Goal: Task Accomplishment & Management: Complete application form

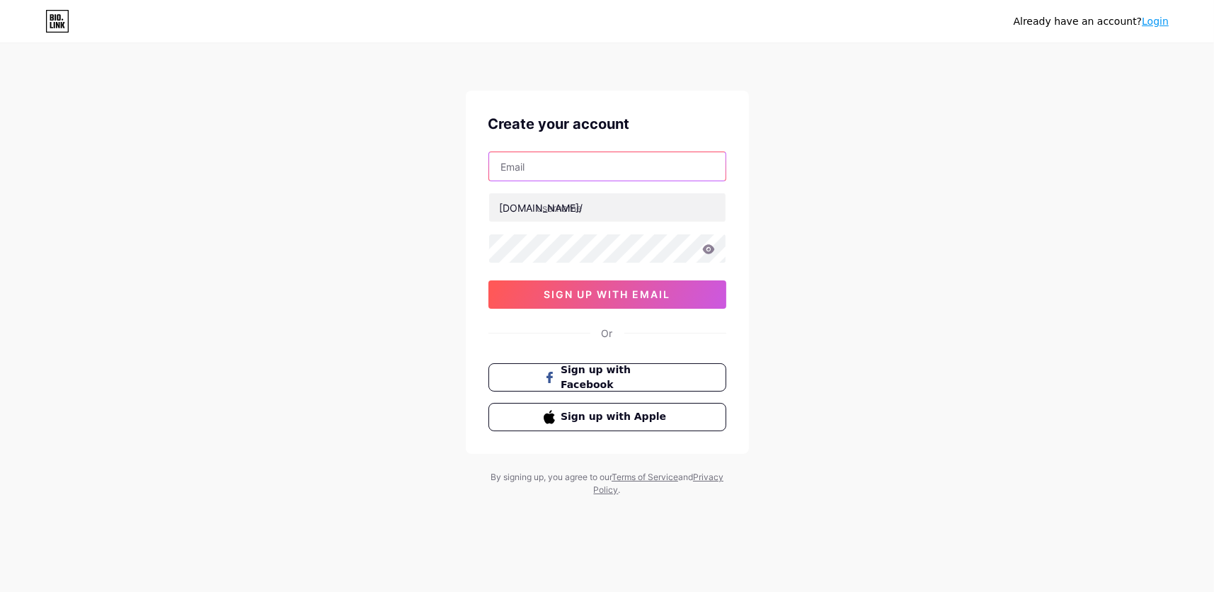
click at [590, 168] on input "text" at bounding box center [607, 166] width 236 height 28
type input "n"
type input "[PERSON_NAME][EMAIL_ADDRESS][DOMAIN_NAME]"
click at [641, 203] on input "text" at bounding box center [607, 207] width 236 height 28
type input "navigatingyourworld"
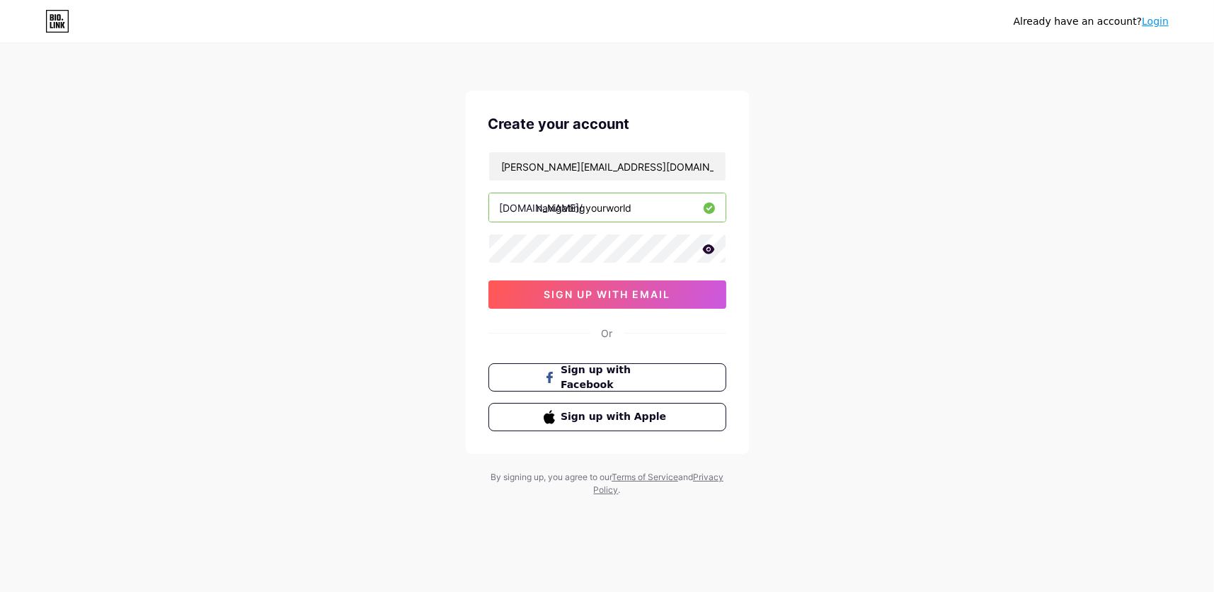
click at [708, 253] on icon at bounding box center [708, 248] width 12 height 9
click at [674, 299] on button "sign up with email" at bounding box center [607, 294] width 238 height 28
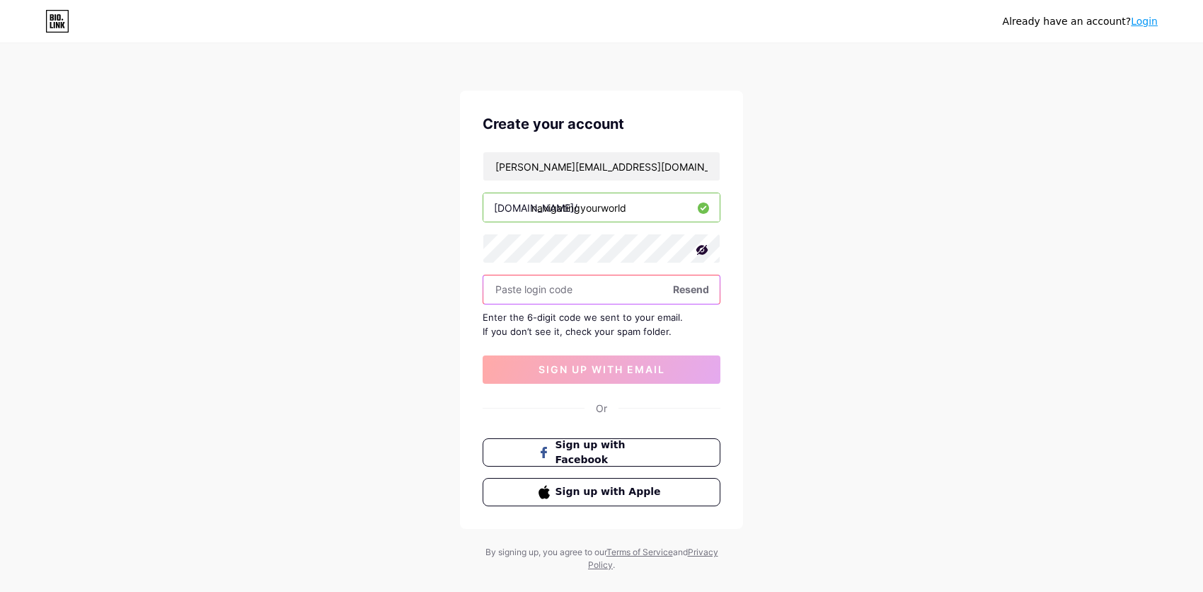
click at [577, 294] on input "text" at bounding box center [601, 289] width 236 height 28
click at [599, 293] on input "text" at bounding box center [601, 289] width 236 height 28
paste input "968773"
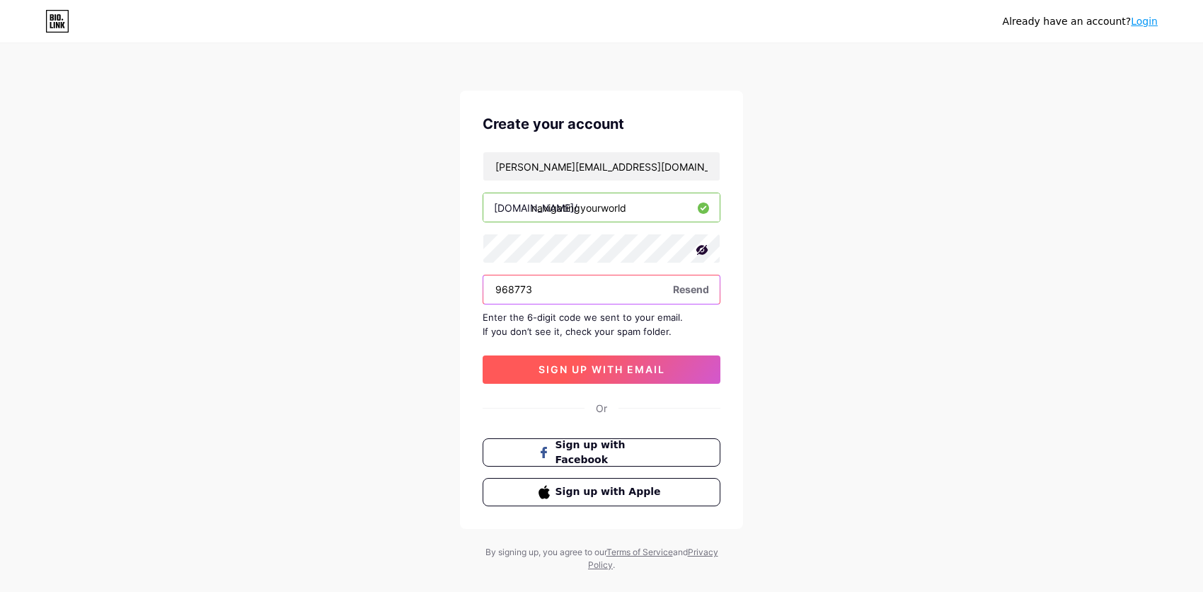
type input "968773"
click at [650, 374] on span "sign up with email" at bounding box center [602, 369] width 127 height 12
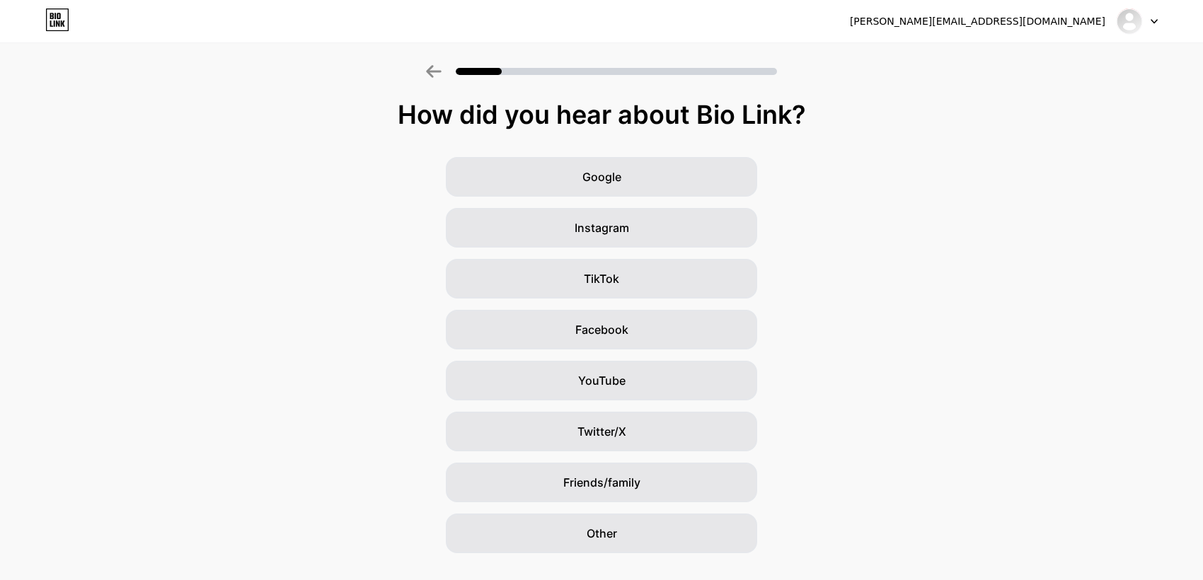
click at [609, 544] on div "Other" at bounding box center [601, 534] width 311 height 40
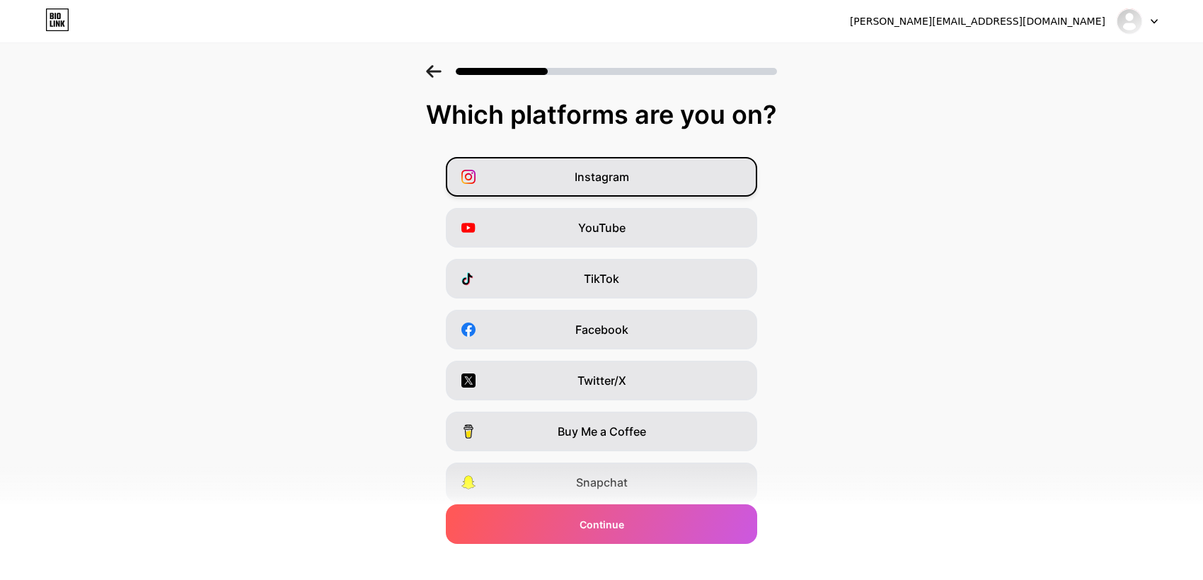
click at [713, 185] on div "Instagram" at bounding box center [601, 177] width 311 height 40
click at [719, 344] on div "Facebook" at bounding box center [601, 330] width 311 height 40
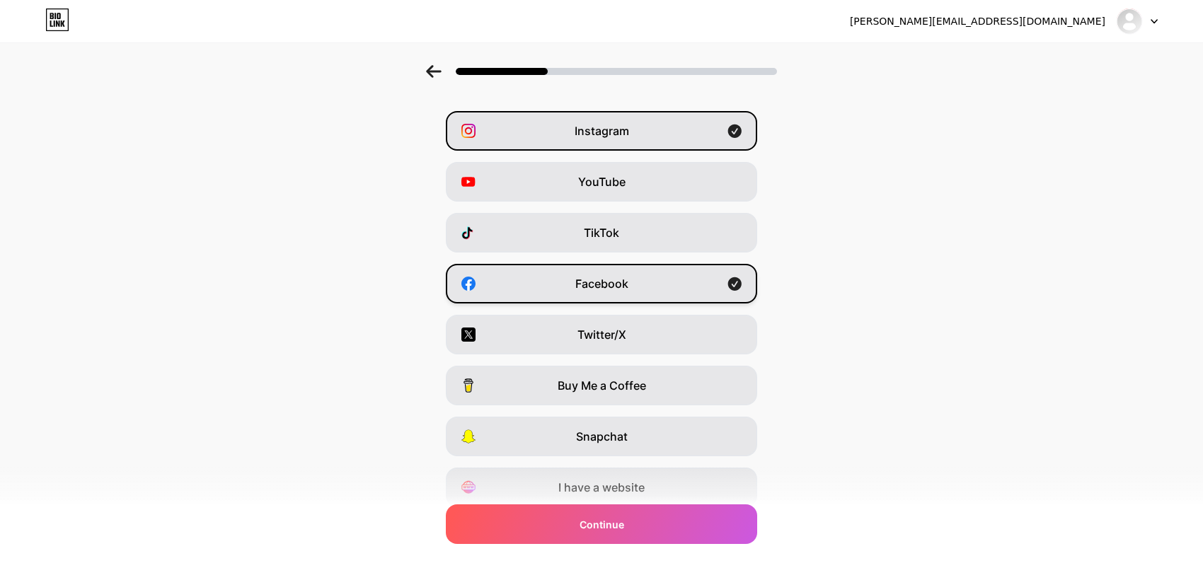
scroll to position [100, 0]
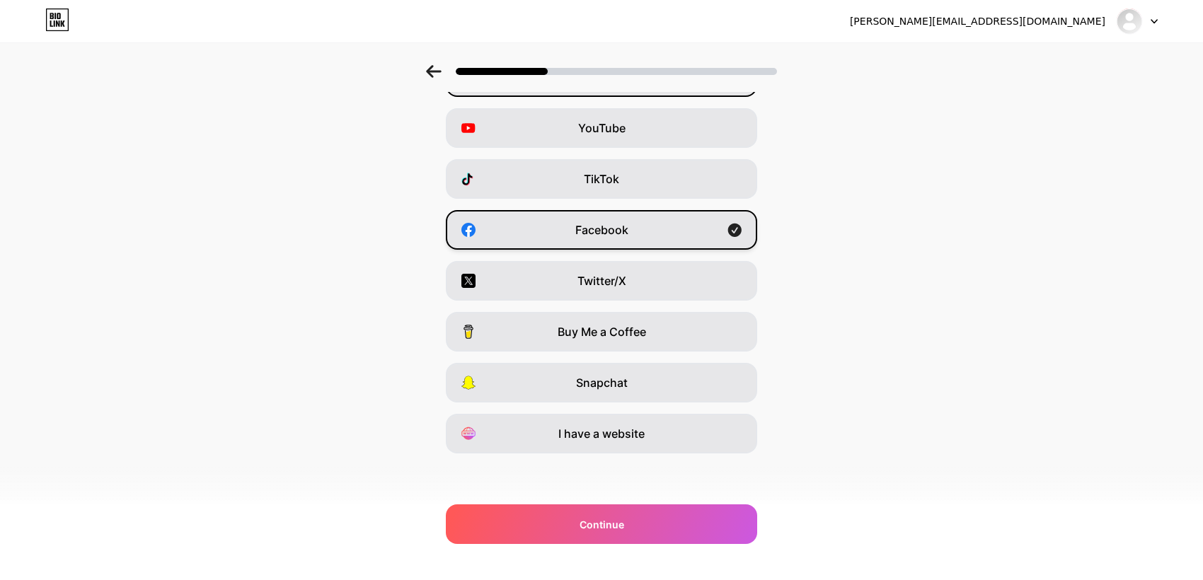
click at [664, 440] on div "I have a website" at bounding box center [601, 434] width 311 height 40
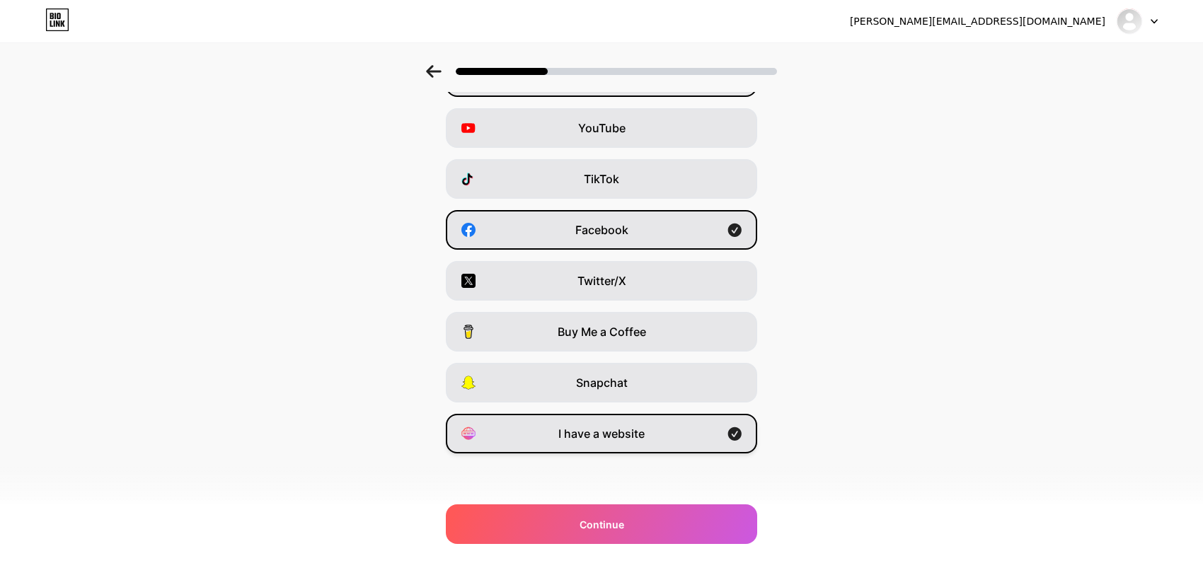
click at [636, 534] on div "Continue" at bounding box center [601, 525] width 311 height 40
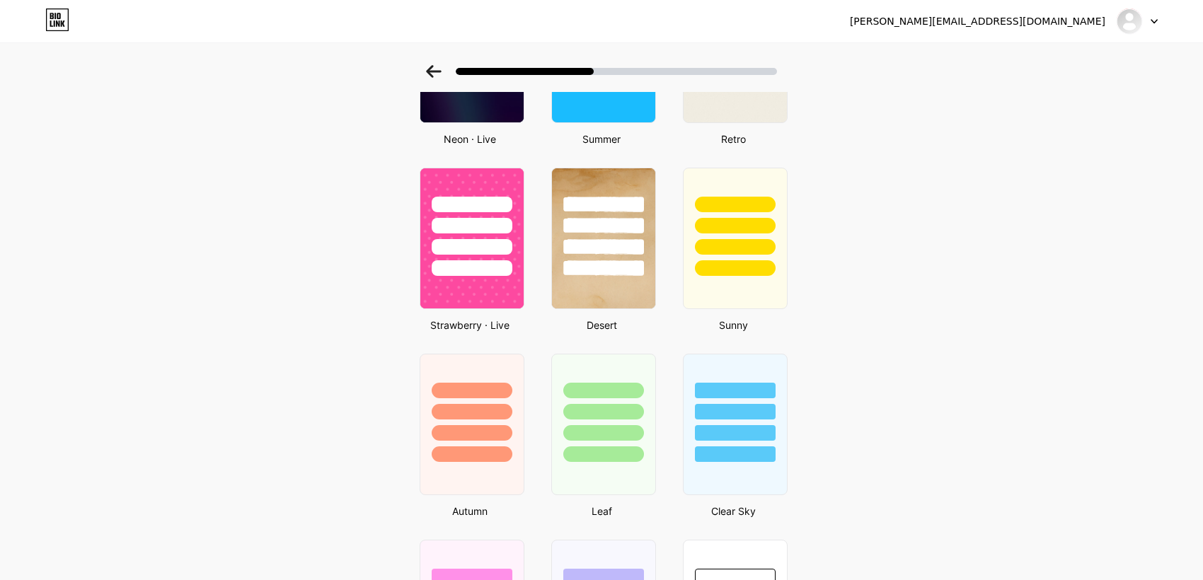
scroll to position [737, 0]
click at [756, 414] on div at bounding box center [735, 412] width 83 height 16
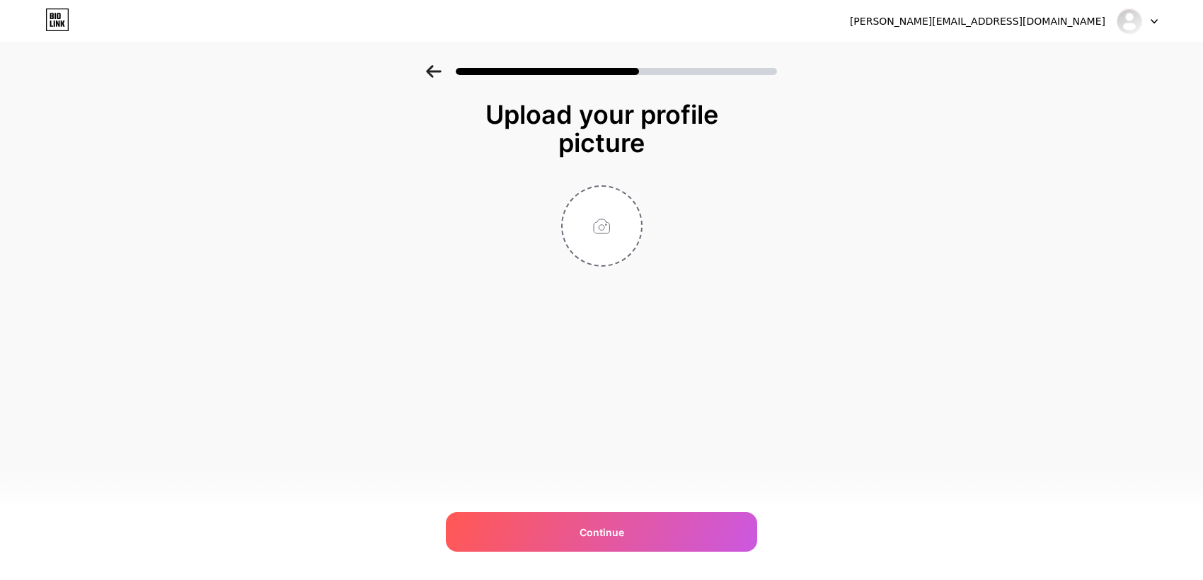
scroll to position [0, 0]
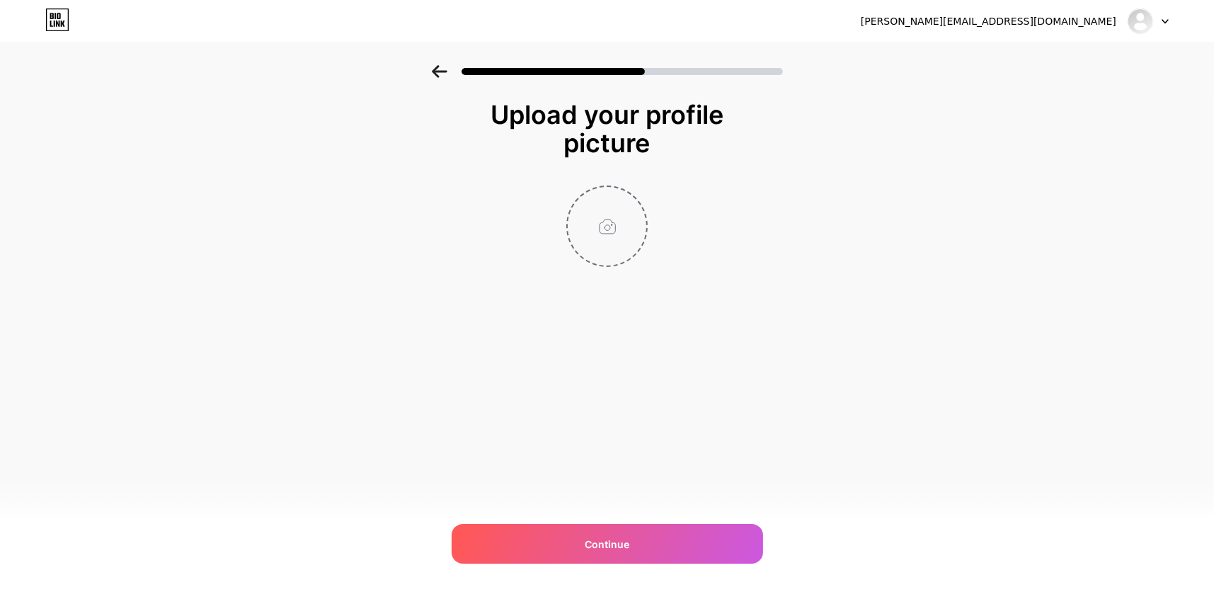
click at [610, 237] on input "file" at bounding box center [607, 226] width 79 height 79
type input "C:\fakepath\Headshot Casual.jpeg"
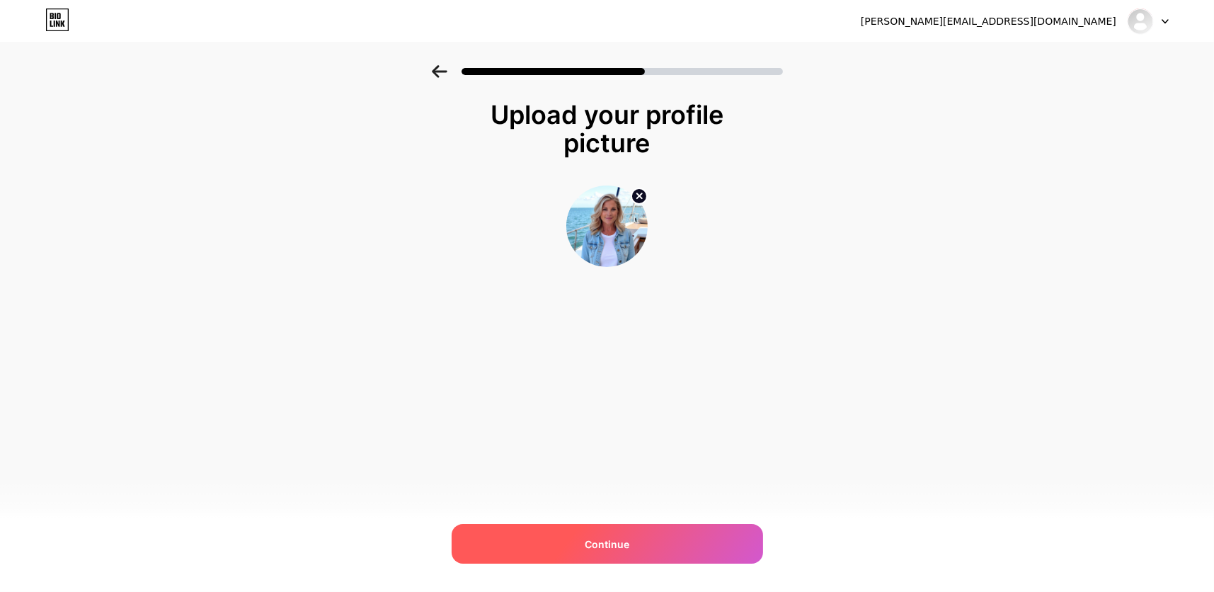
click at [630, 553] on div "Continue" at bounding box center [607, 544] width 311 height 40
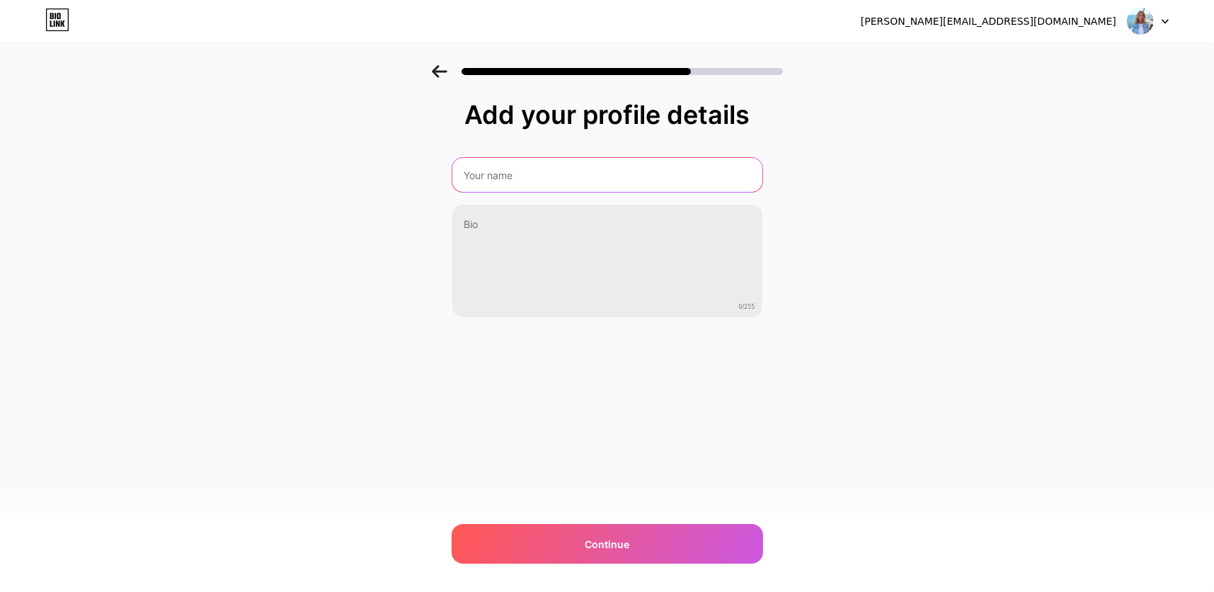
click at [503, 175] on input "text" at bounding box center [607, 175] width 310 height 34
type input "Navigating YOUR World, YOUR Way"
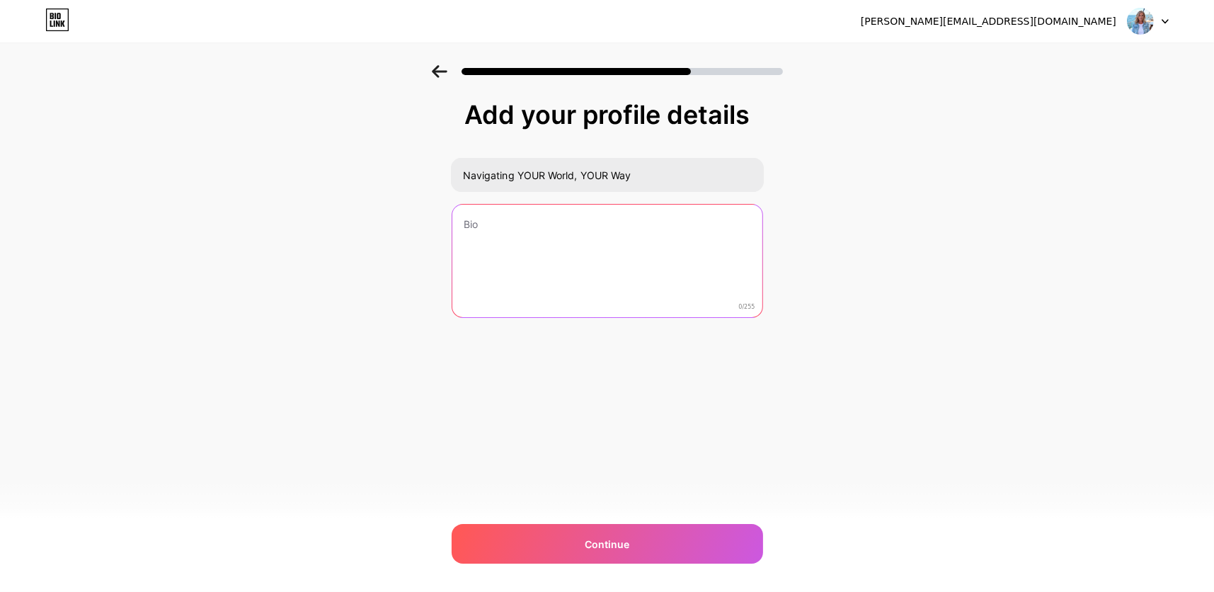
click at [609, 253] on textarea at bounding box center [607, 262] width 310 height 114
click at [594, 230] on textarea at bounding box center [606, 261] width 313 height 115
paste textarea "Midlife made meaningful. The One Thing Ritual to restore clarity, connection, a…"
type textarea "Midlife made meaningful. The One Thing Ritual to restore clarity, connection, a…"
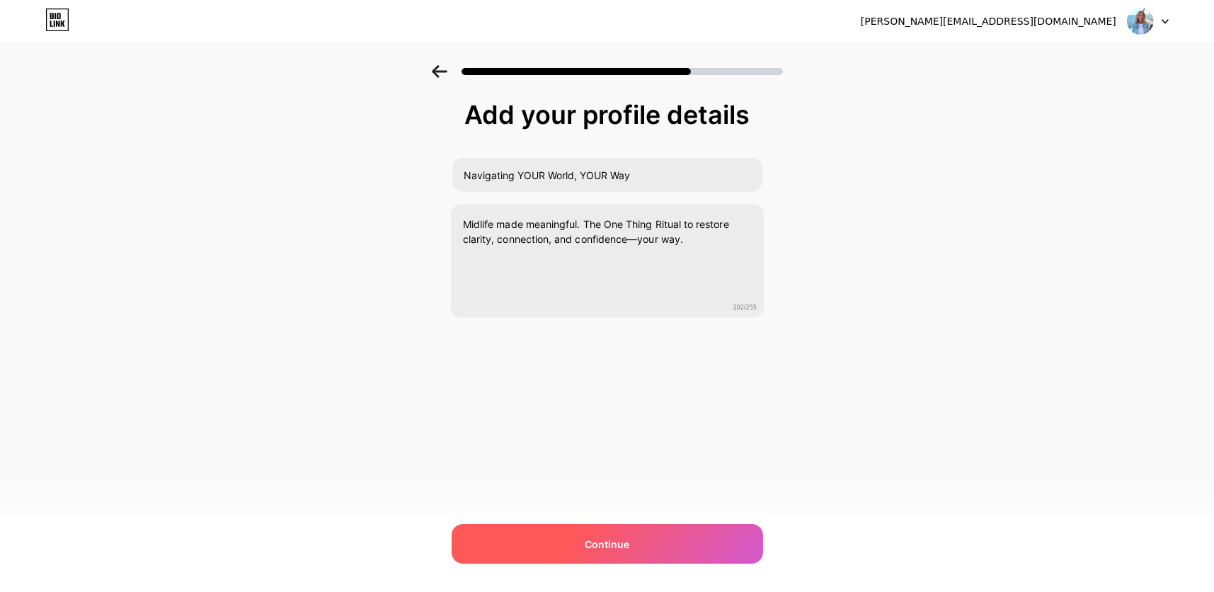
click at [625, 539] on span "Continue" at bounding box center [607, 543] width 45 height 15
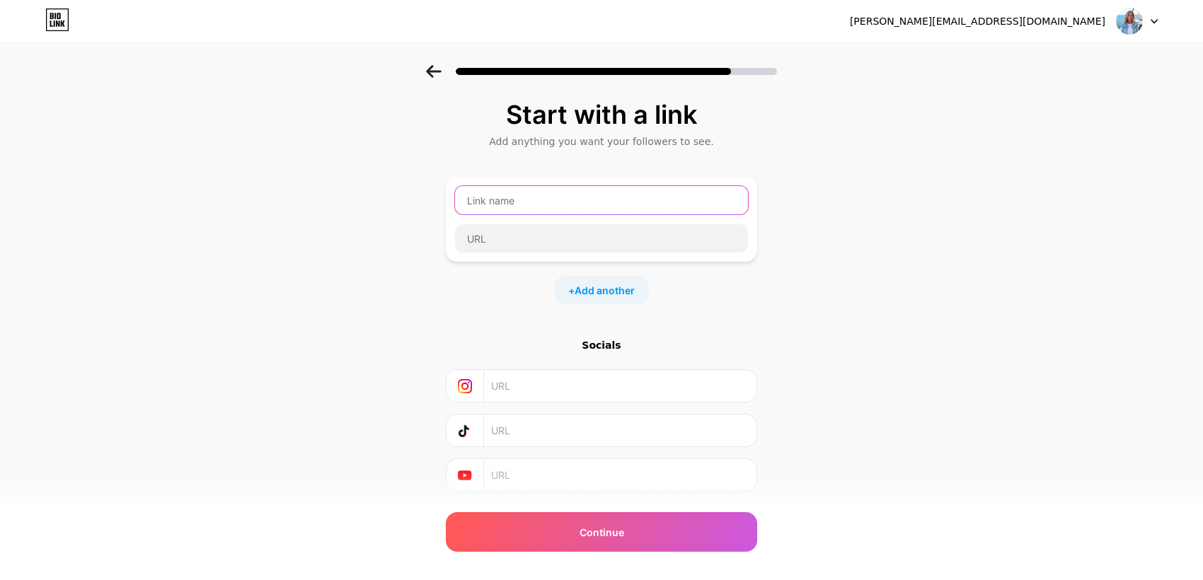
click at [526, 200] on input "text" at bounding box center [601, 200] width 293 height 28
type input "navigatingyourworld"
click at [614, 241] on input "text" at bounding box center [601, 238] width 293 height 28
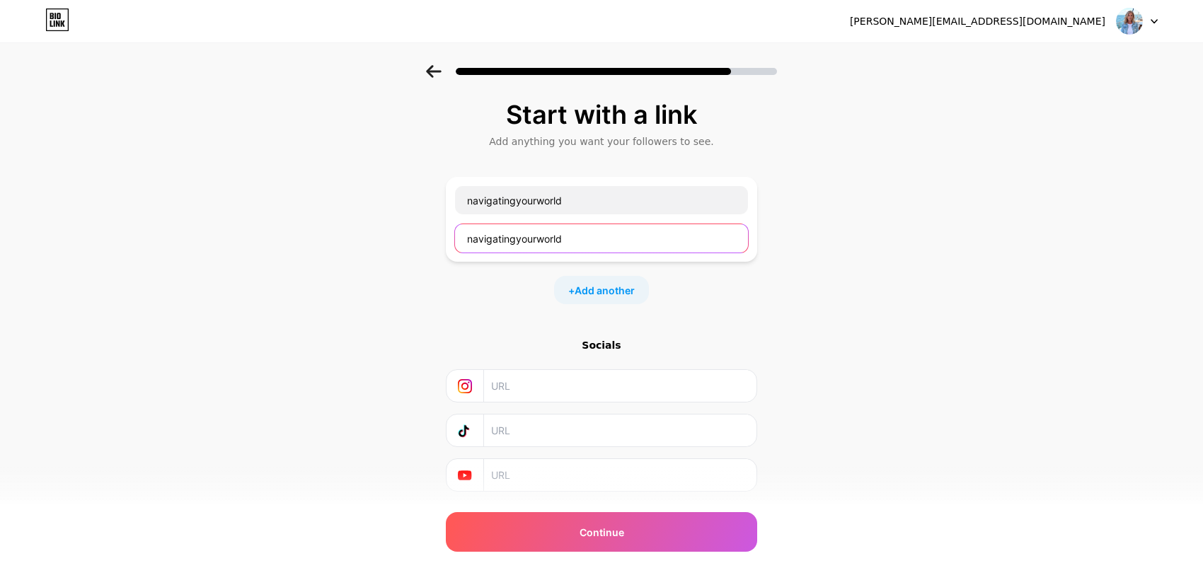
scroll to position [38, 0]
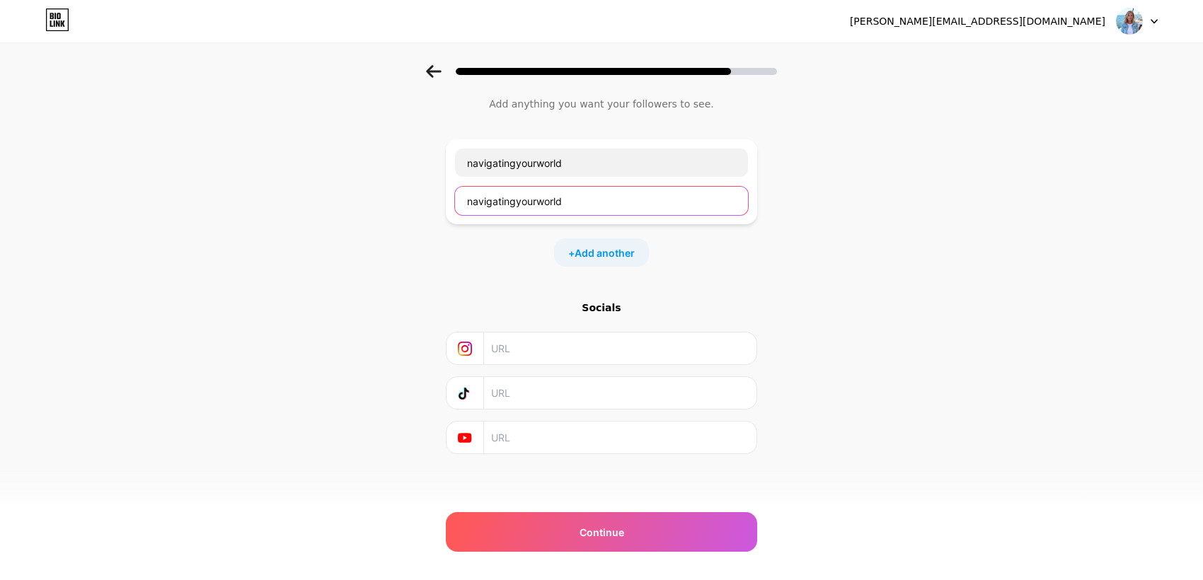
type input "navigatingyourworld"
click at [679, 354] on input "text" at bounding box center [619, 349] width 257 height 32
type input "navigatingyourworld"
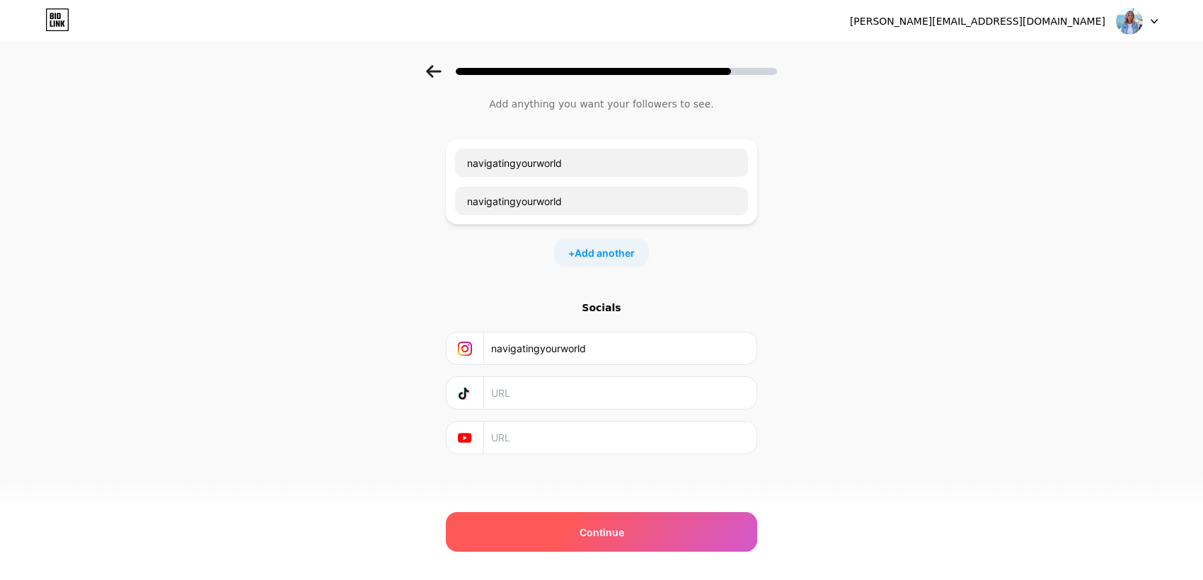
click at [680, 539] on div "Continue" at bounding box center [601, 532] width 311 height 40
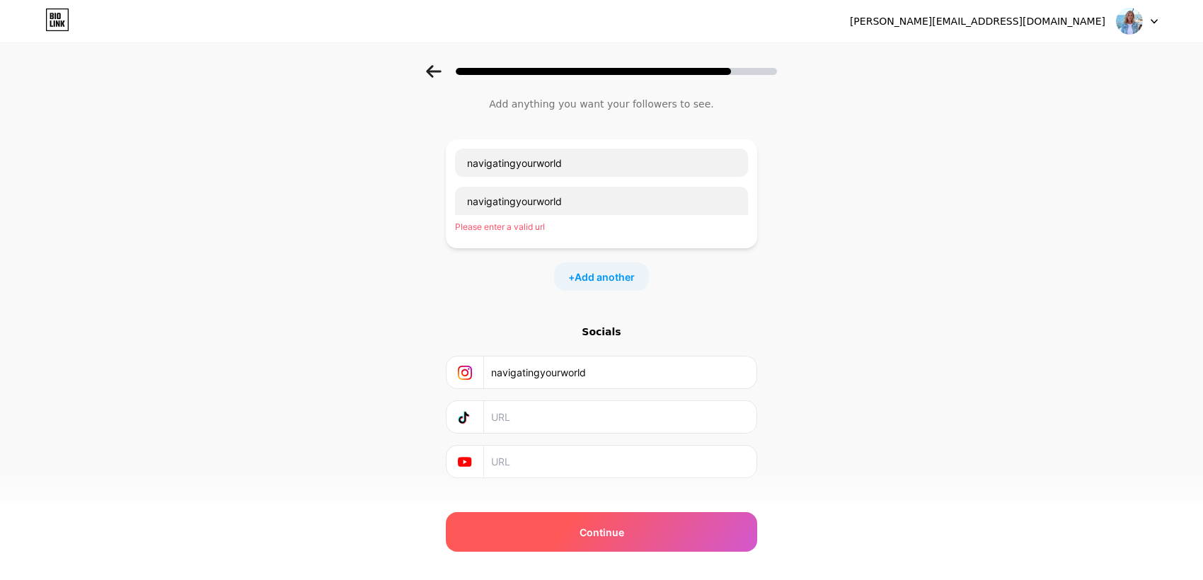
click at [602, 201] on input "navigatingyourworld" at bounding box center [601, 201] width 293 height 28
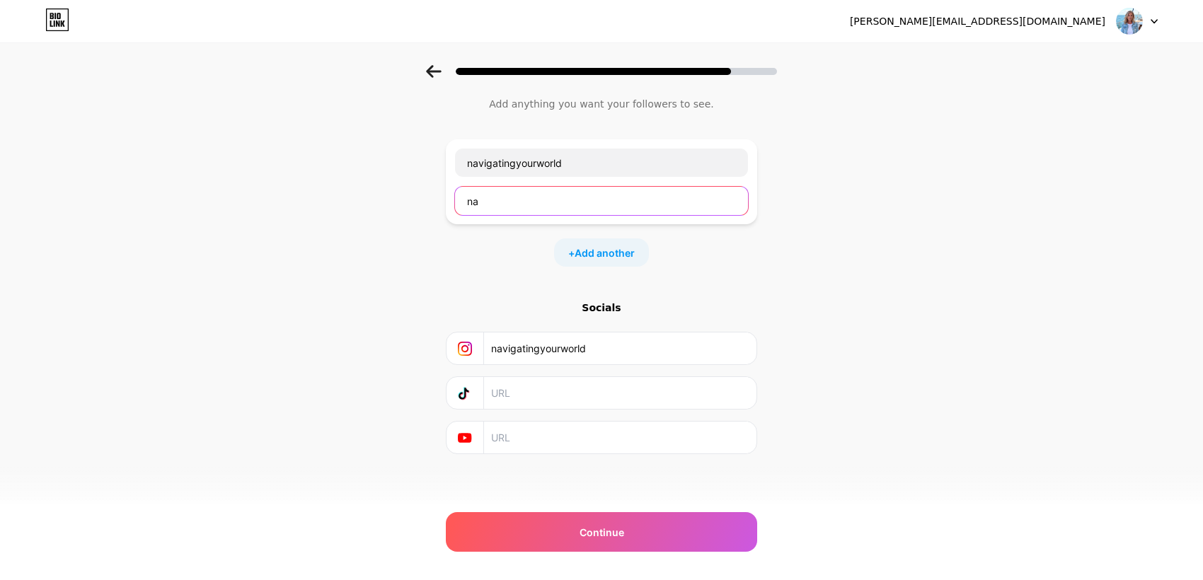
type input "n"
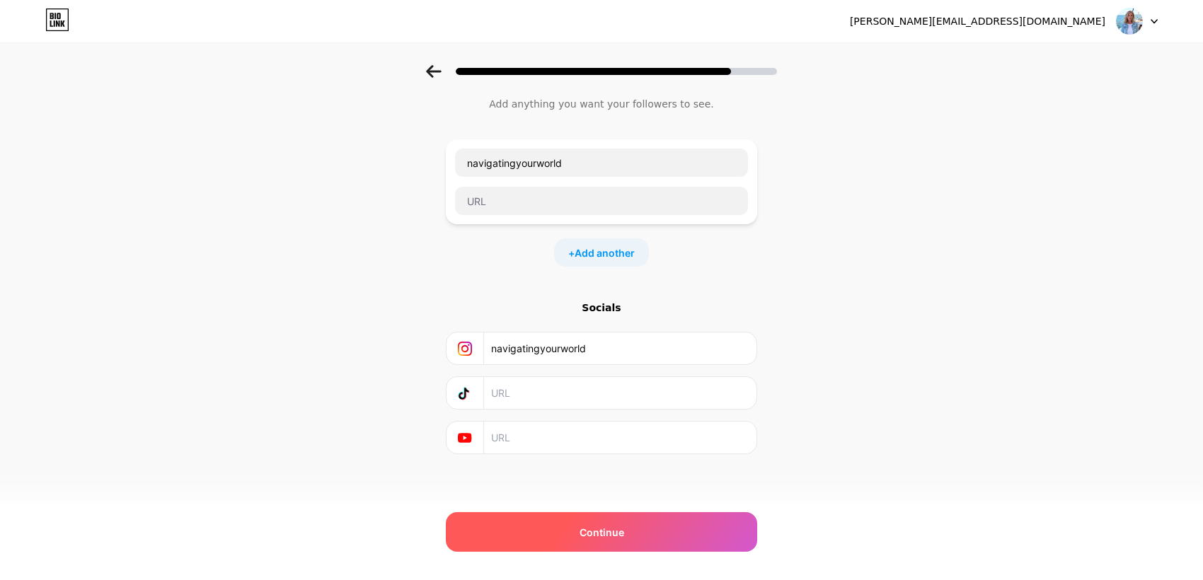
click at [696, 549] on div "Continue" at bounding box center [601, 532] width 311 height 40
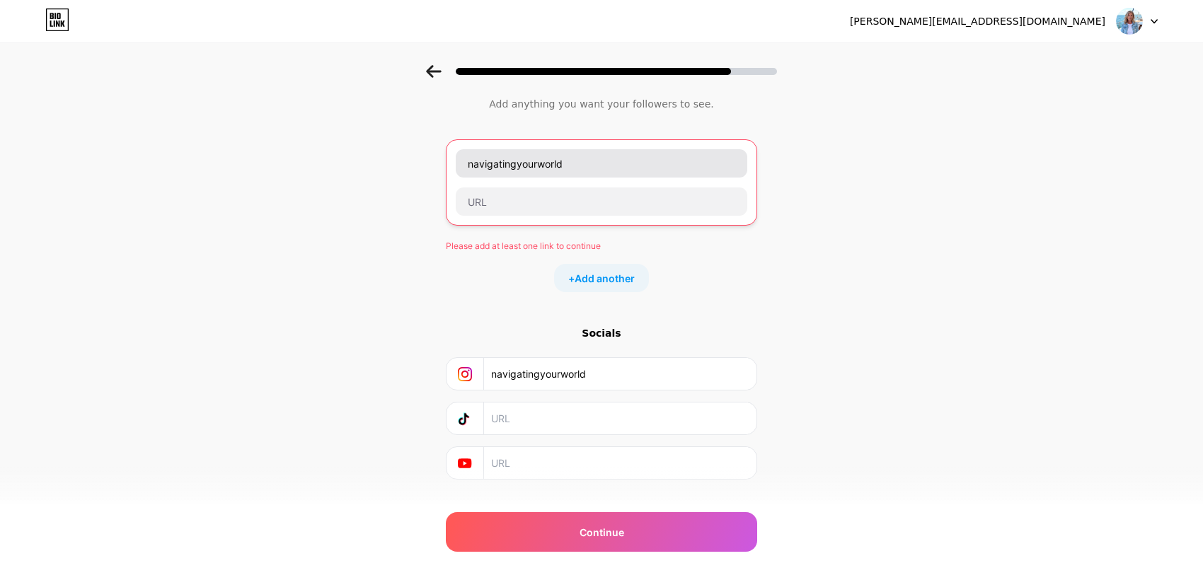
click at [612, 161] on input "navigatingyourworld" at bounding box center [602, 163] width 292 height 28
click at [475, 163] on input "navigatingyourworld" at bounding box center [602, 163] width 292 height 28
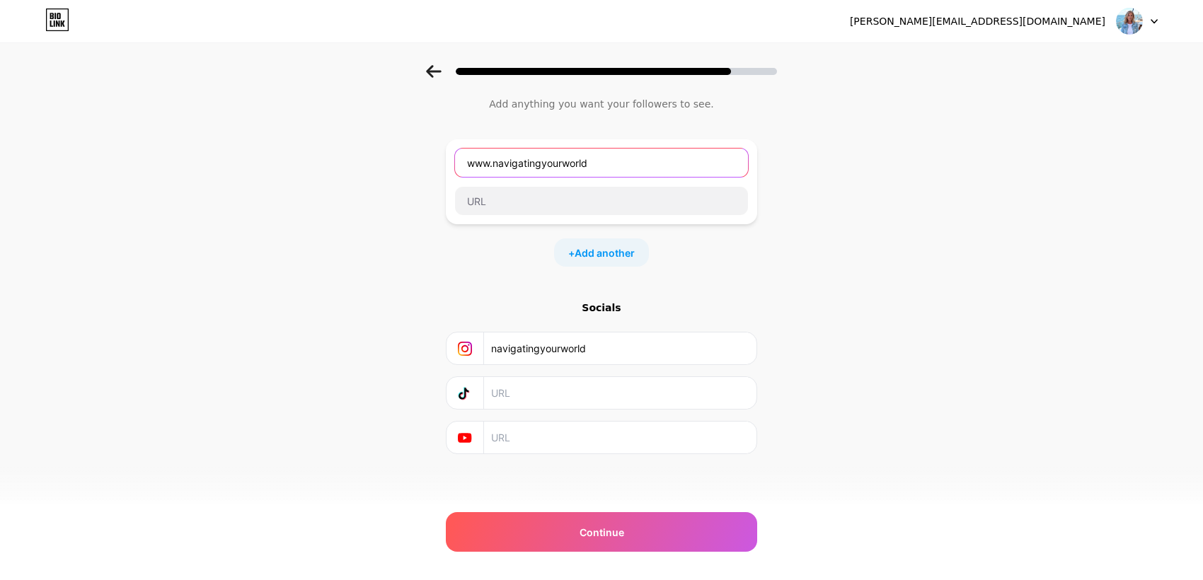
click at [634, 163] on input "www.navigatingyourworld" at bounding box center [601, 163] width 293 height 28
type input "[EMAIL_ADDRESS][DOMAIN_NAME]"
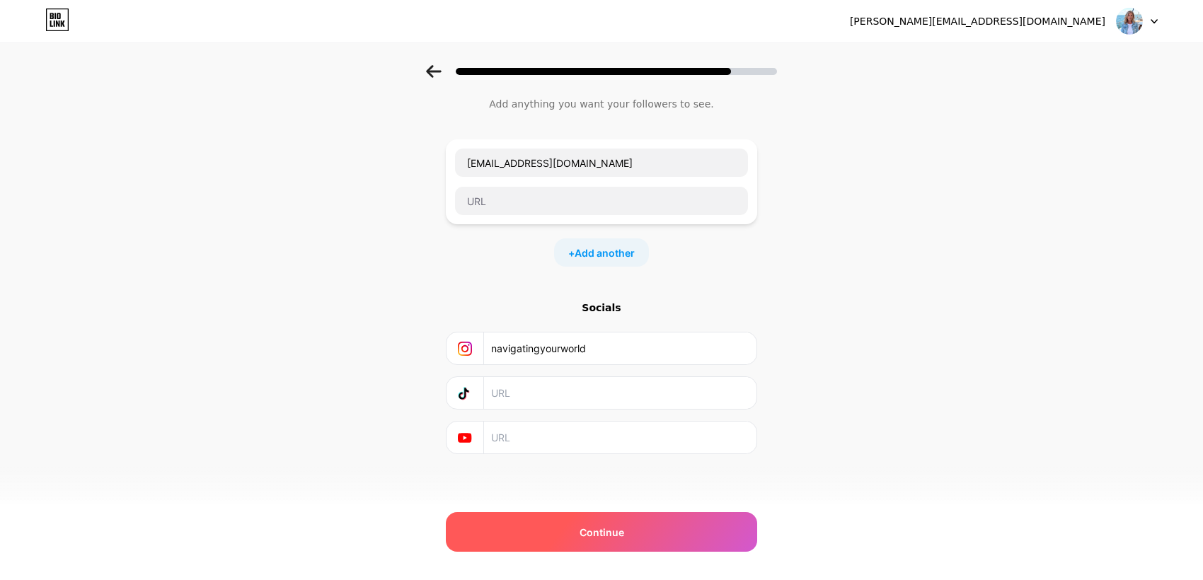
click at [679, 535] on div "Continue" at bounding box center [601, 532] width 311 height 40
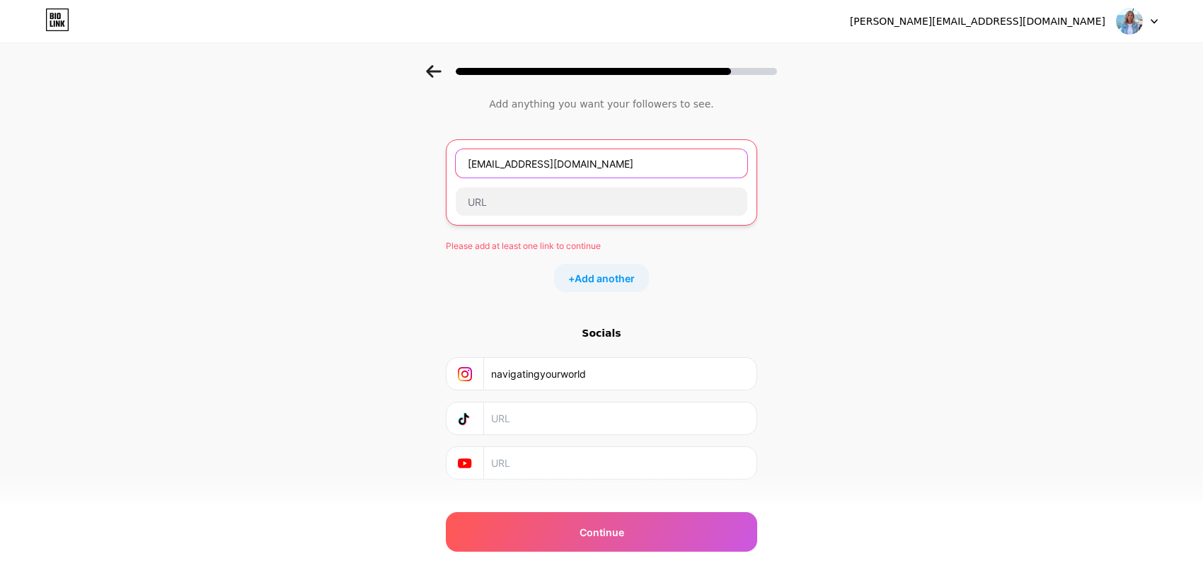
click at [687, 164] on input "[EMAIL_ADDRESS][DOMAIN_NAME]" at bounding box center [602, 163] width 292 height 28
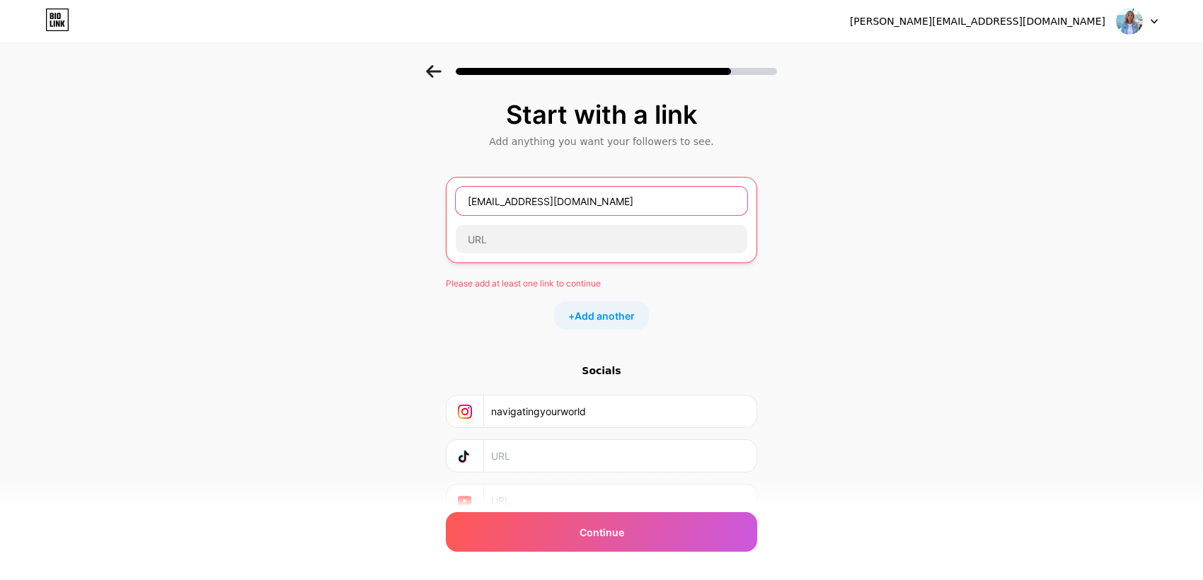
scroll to position [3, 0]
